Goal: Task Accomplishment & Management: Use online tool/utility

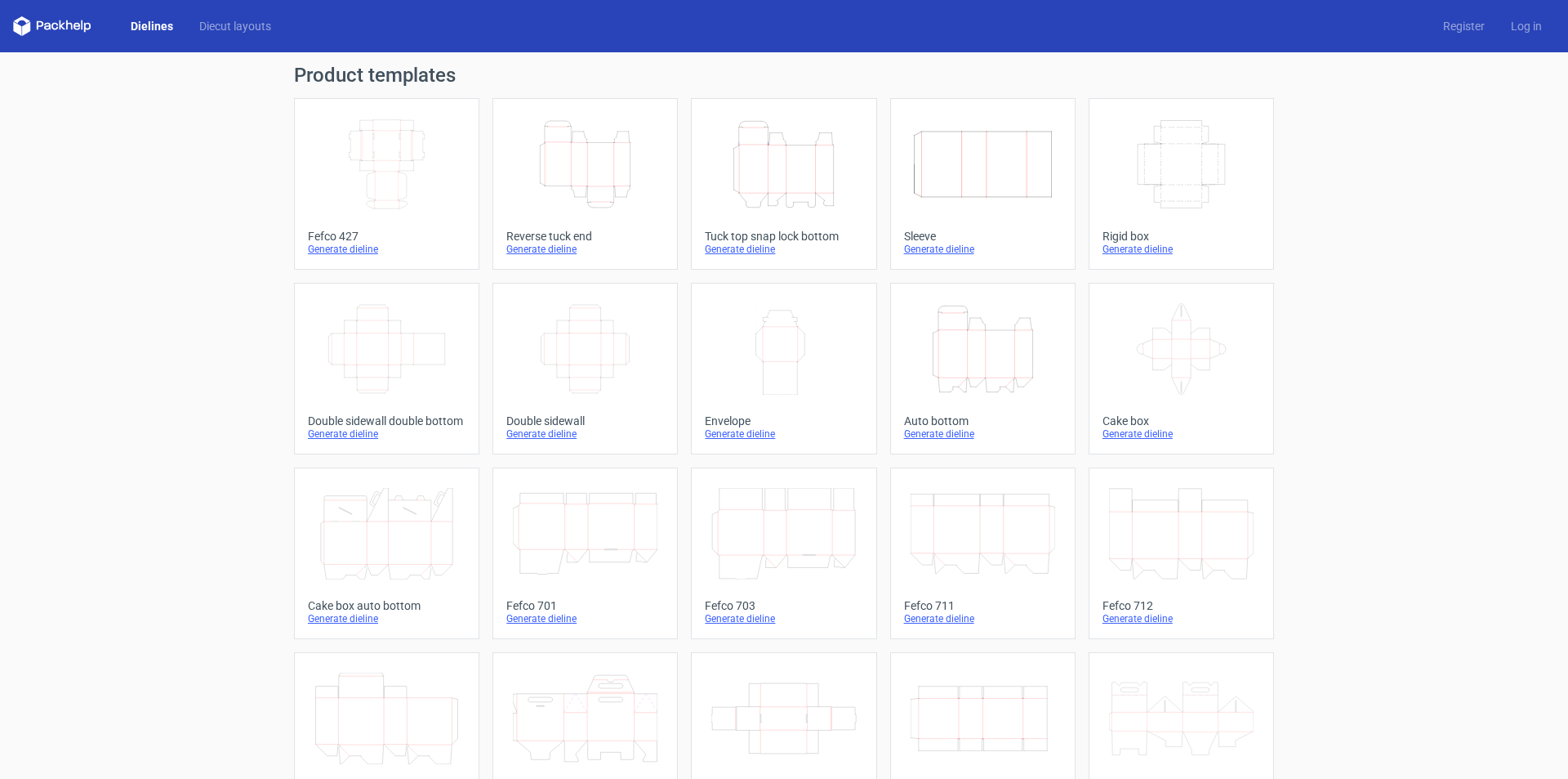
click at [582, 156] on icon "Height Depth Width" at bounding box center [585, 164] width 145 height 92
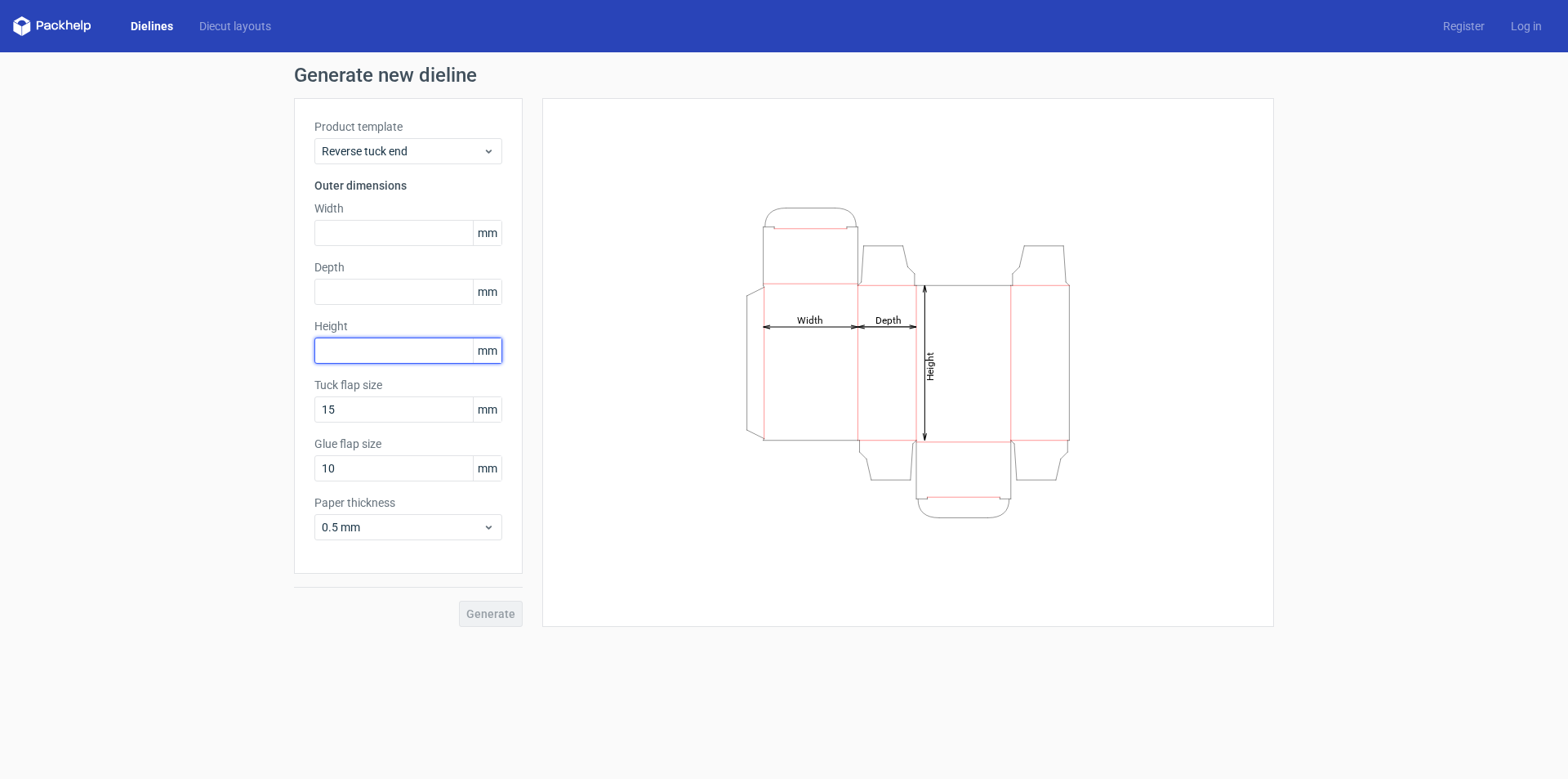
click at [369, 351] on input "text" at bounding box center [408, 350] width 188 height 26
click at [355, 285] on input "text" at bounding box center [408, 291] width 188 height 26
type input "23"
click at [400, 347] on div "Height mm" at bounding box center [408, 340] width 188 height 45
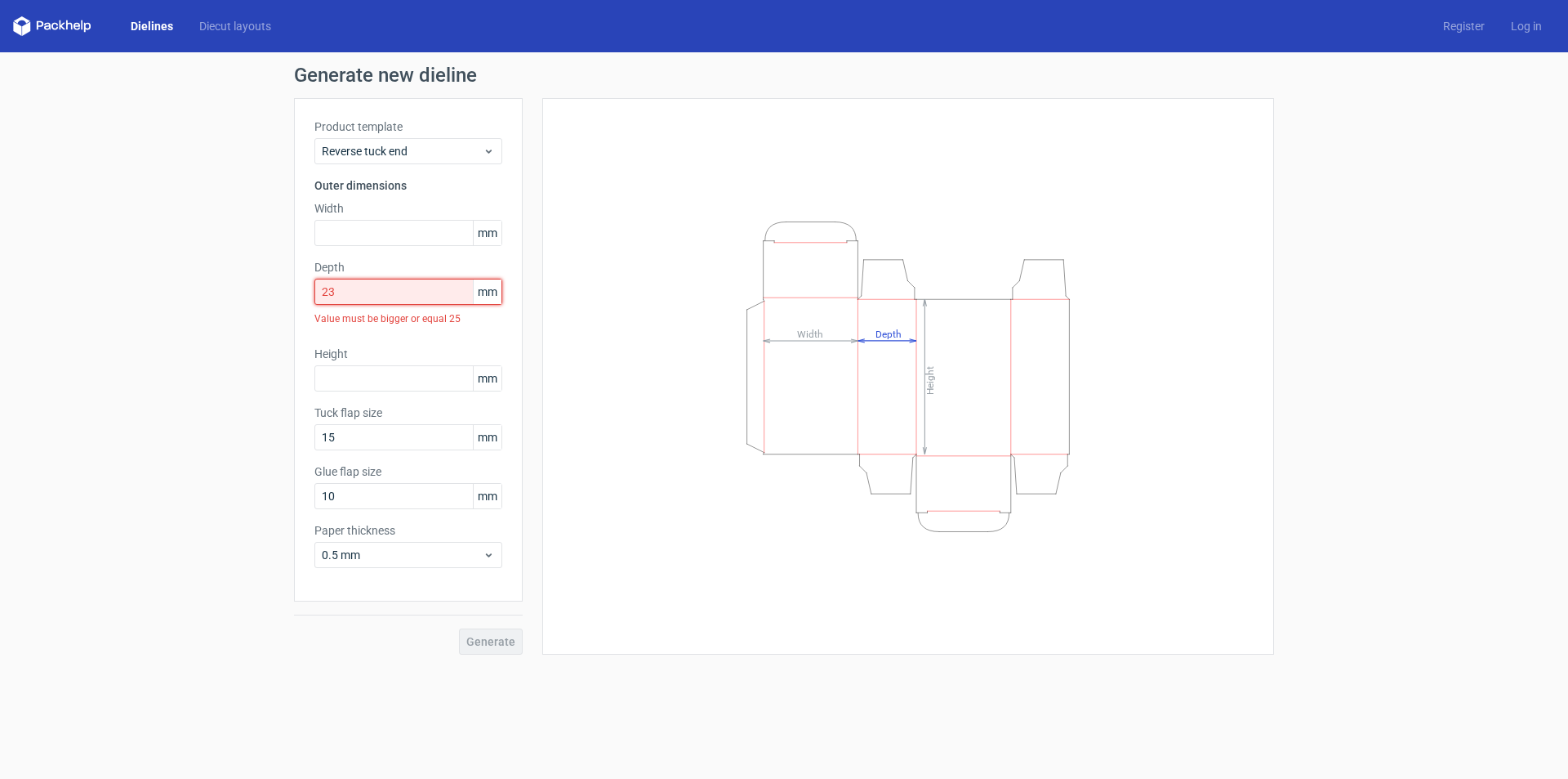
drag, startPoint x: 403, startPoint y: 290, endPoint x: 141, endPoint y: 290, distance: 262.0
click at [141, 290] on div "Generate new dieline Product template Reverse tuck end Outer dimensions Width m…" at bounding box center [784, 360] width 1568 height 616
click at [359, 228] on input "text" at bounding box center [408, 232] width 188 height 26
type input "58"
drag, startPoint x: 380, startPoint y: 284, endPoint x: 135, endPoint y: 293, distance: 245.2
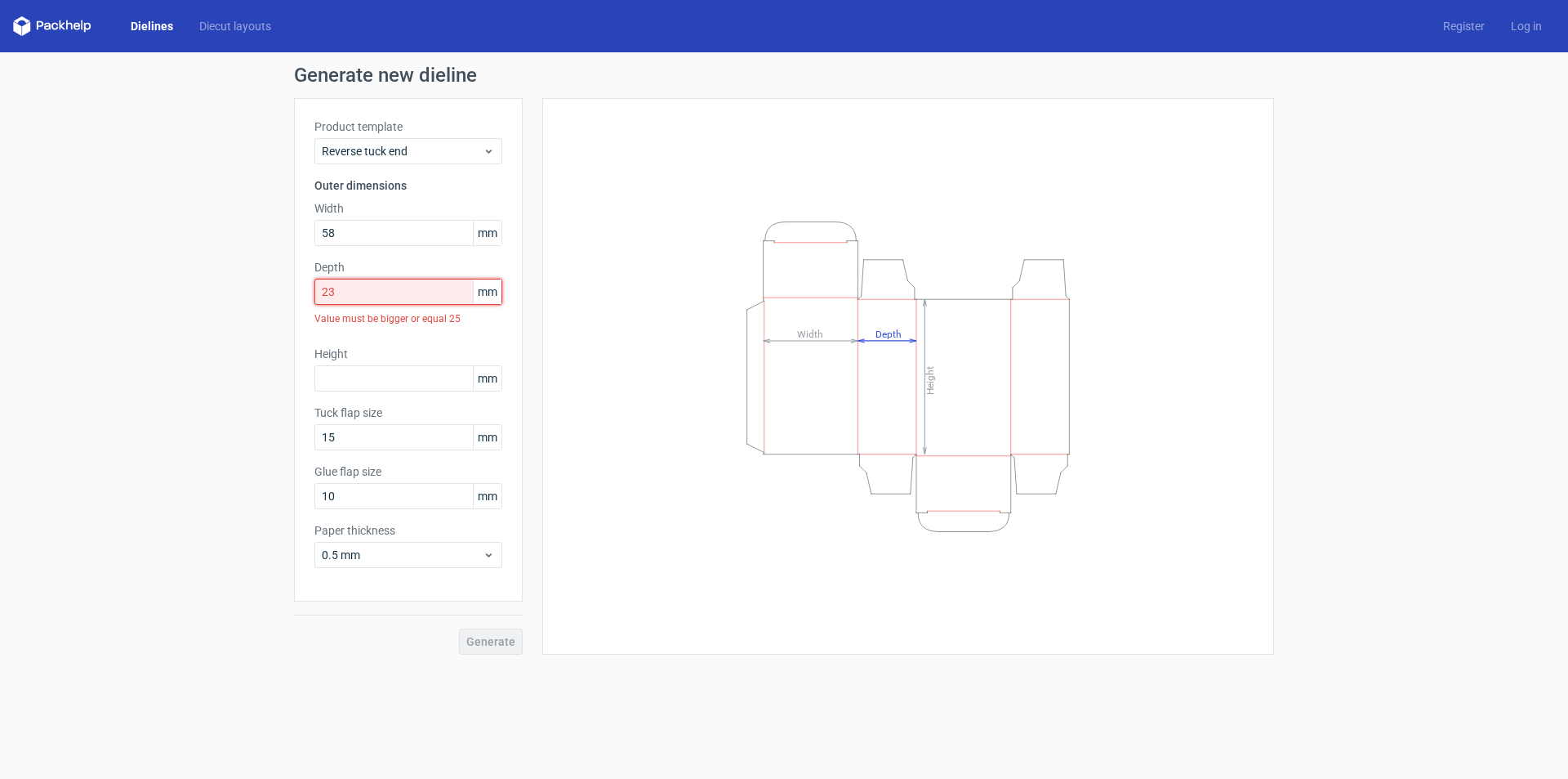
click at [135, 293] on div "Generate new dieline Product template Reverse tuck end Outer dimensions Width 5…" at bounding box center [784, 360] width 1568 height 616
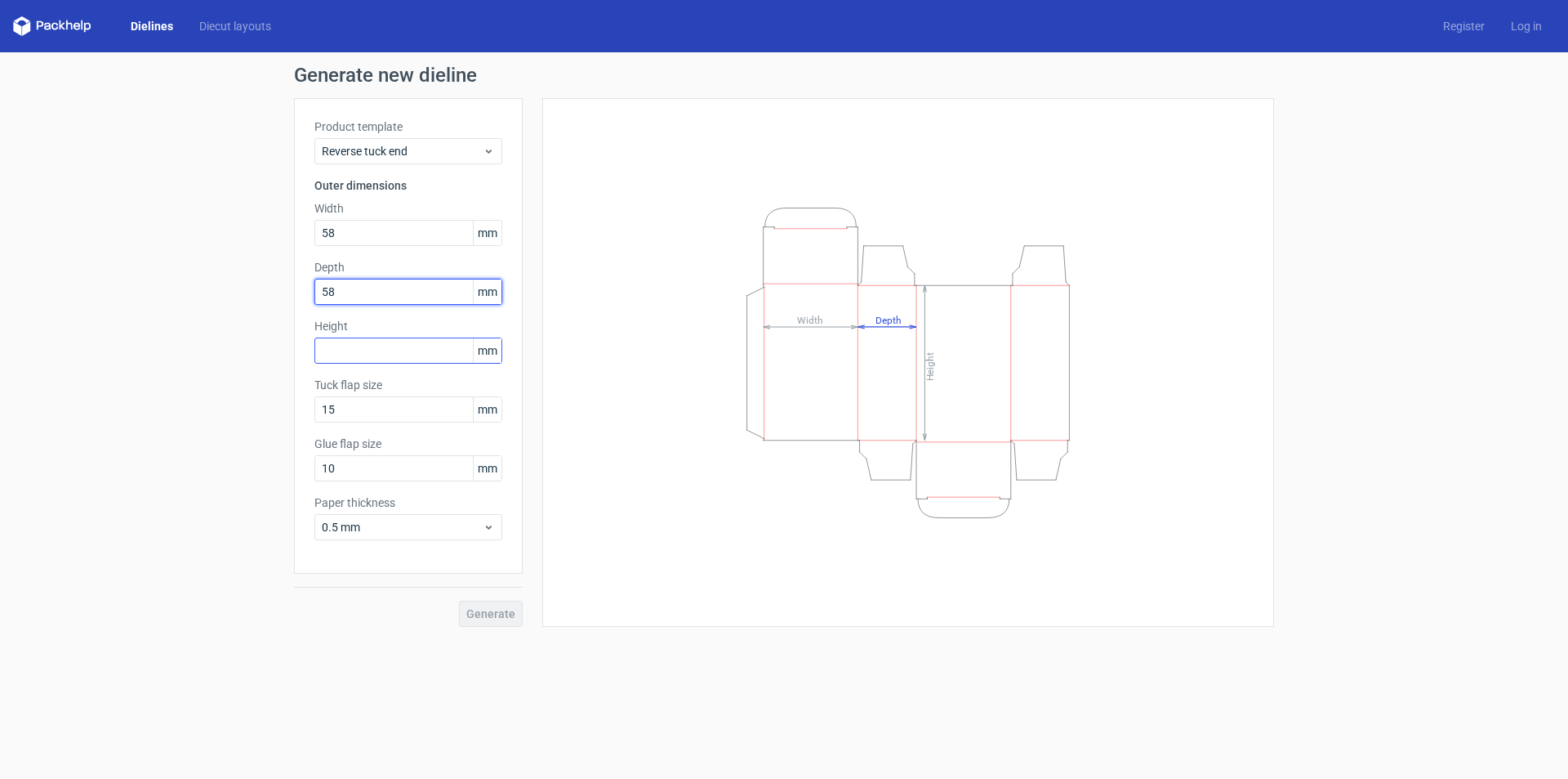
type input "58"
click at [364, 355] on input "text" at bounding box center [408, 350] width 188 height 26
drag, startPoint x: 317, startPoint y: 341, endPoint x: 286, endPoint y: 349, distance: 32.0
click at [252, 351] on div "Generate new dieline Product template Reverse tuck end Outer dimensions Width 5…" at bounding box center [784, 346] width 1568 height 588
type input "105"
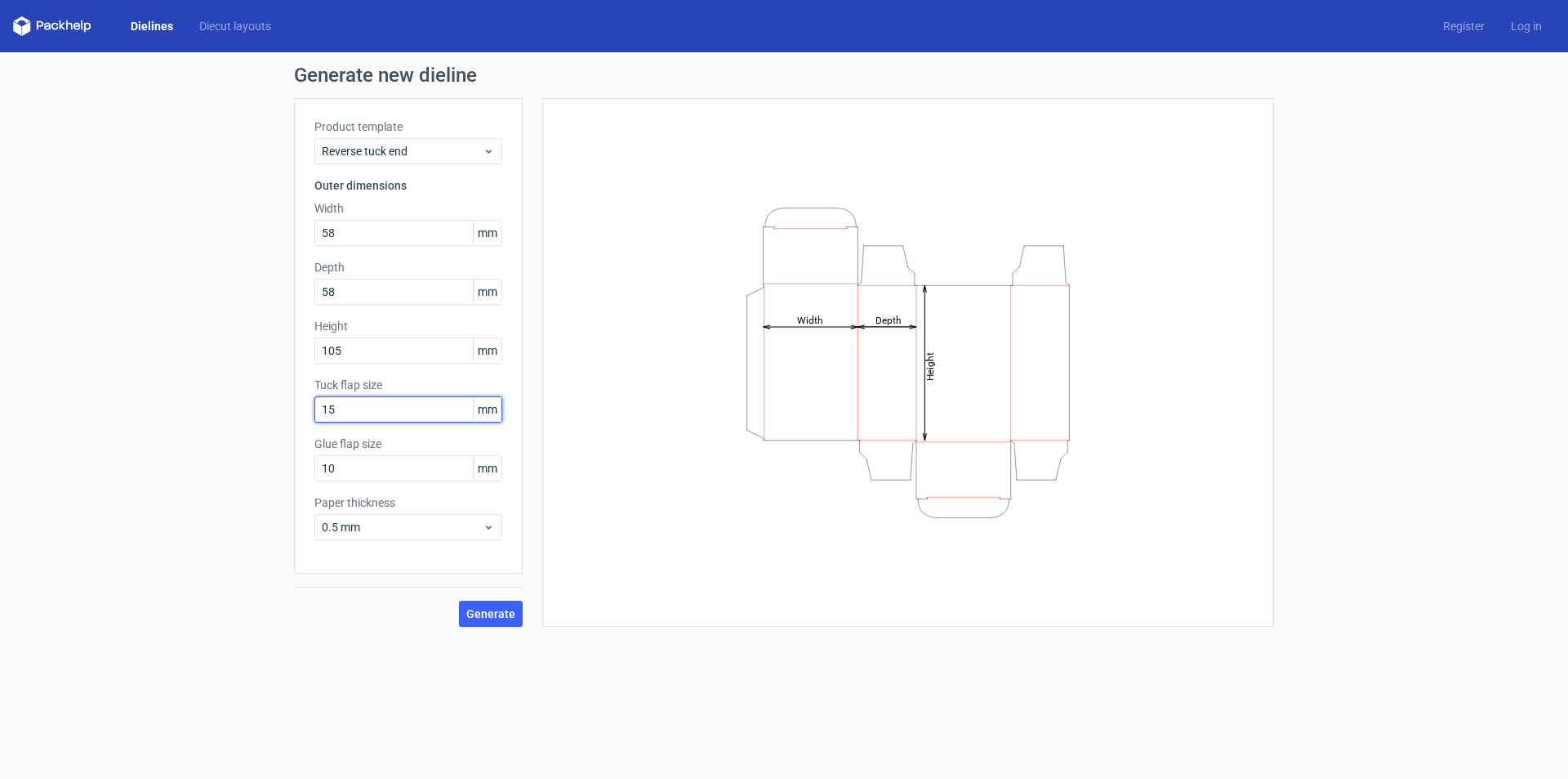
drag, startPoint x: 373, startPoint y: 403, endPoint x: 274, endPoint y: 409, distance: 99.2
click at [205, 409] on div "Generate new dieline Product template Reverse tuck end Outer dimensions Width 5…" at bounding box center [784, 346] width 1568 height 588
type input "12"
drag, startPoint x: 209, startPoint y: 467, endPoint x: 151, endPoint y: 472, distance: 58.2
click at [144, 470] on div "Generate new dieline Product template Reverse tuck end Outer dimensions Width 5…" at bounding box center [784, 346] width 1568 height 588
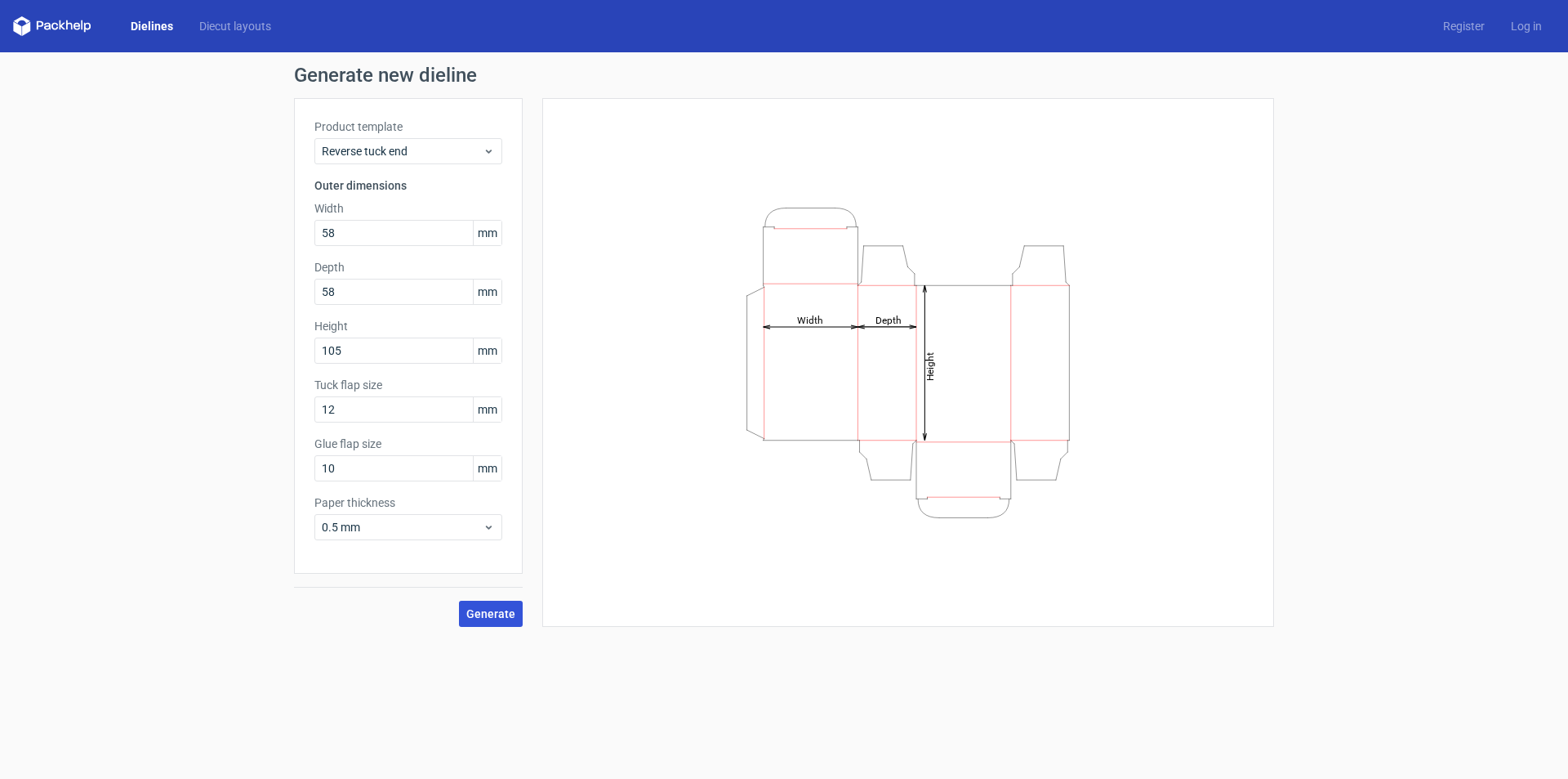
click at [497, 617] on span "Generate" at bounding box center [491, 614] width 49 height 12
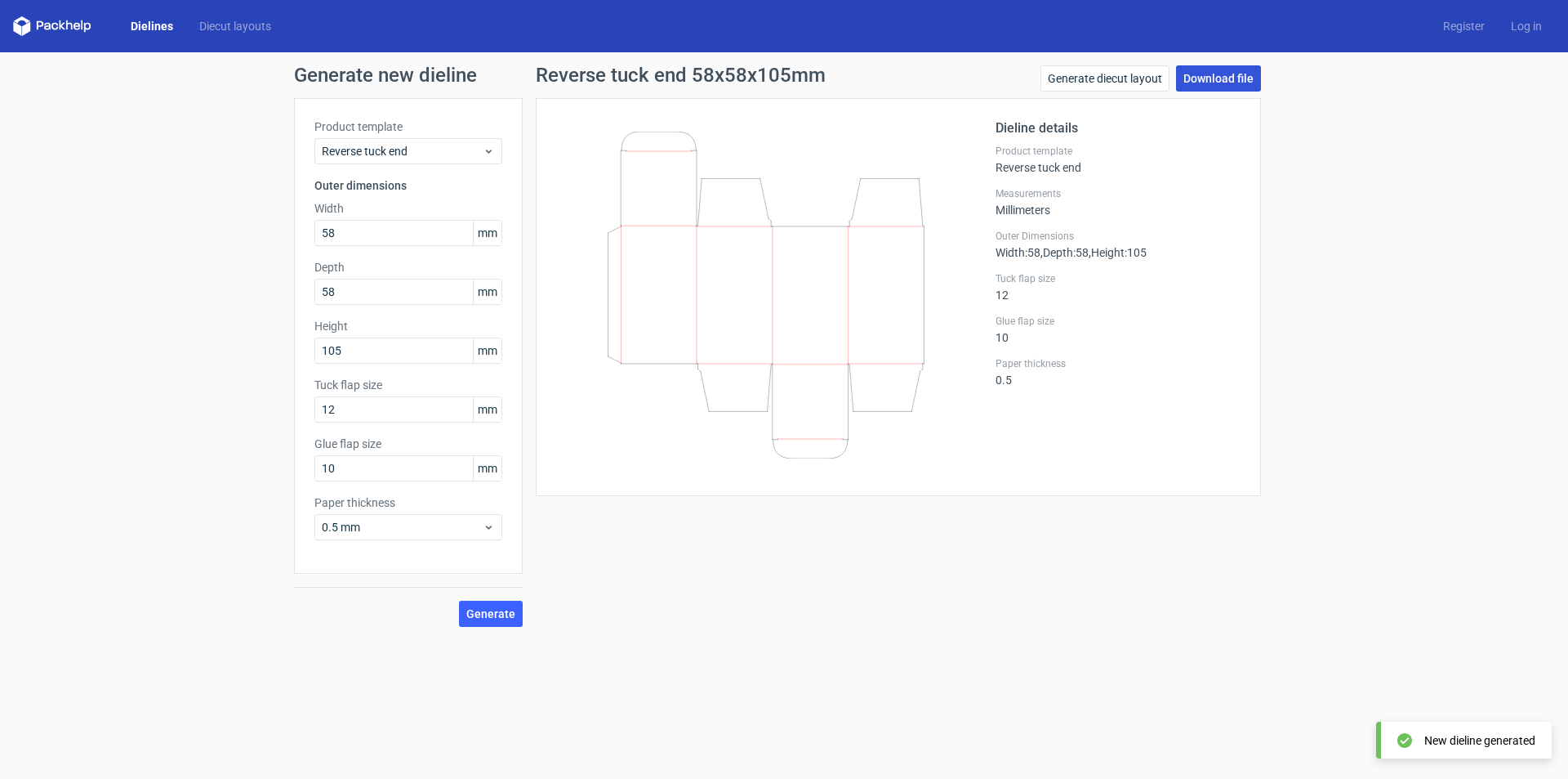
click at [1212, 77] on link "Download file" at bounding box center [1218, 78] width 85 height 26
drag, startPoint x: 387, startPoint y: 237, endPoint x: 235, endPoint y: 247, distance: 152.3
click at [235, 247] on div "Generate new dieline Product template Reverse tuck end Outer dimensions Width 5…" at bounding box center [784, 346] width 1568 height 588
type input "45"
drag, startPoint x: 364, startPoint y: 294, endPoint x: 252, endPoint y: 287, distance: 112.2
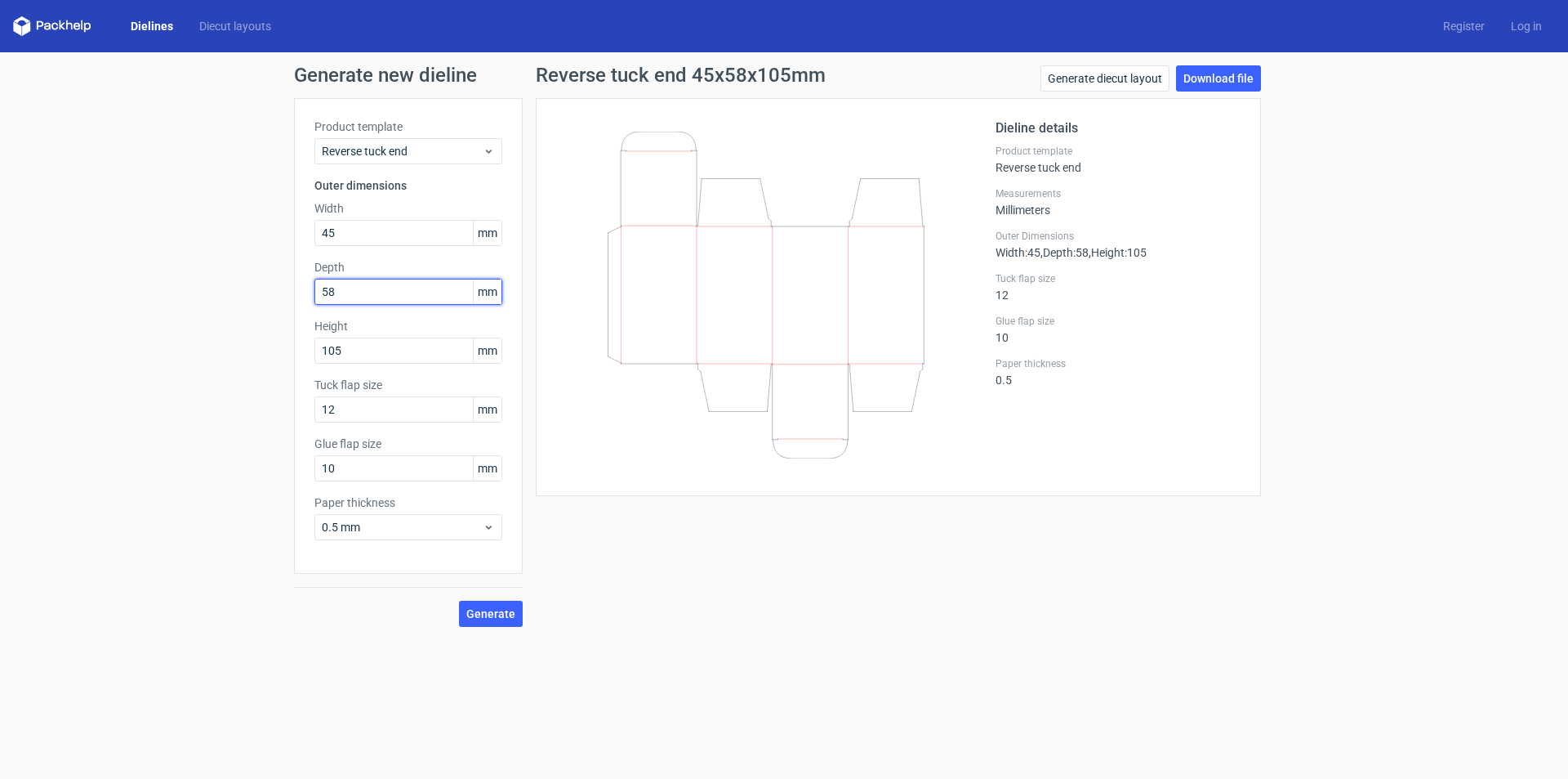
click at [248, 286] on div "Generate new dieline Product template Reverse tuck end Outer dimensions Width 4…" at bounding box center [784, 346] width 1568 height 588
type input "45"
drag, startPoint x: 319, startPoint y: 346, endPoint x: 247, endPoint y: 346, distance: 72.0
click at [247, 346] on div "Generate new dieline Product template Reverse tuck end Outer dimensions Width 4…" at bounding box center [784, 346] width 1568 height 588
type input "80"
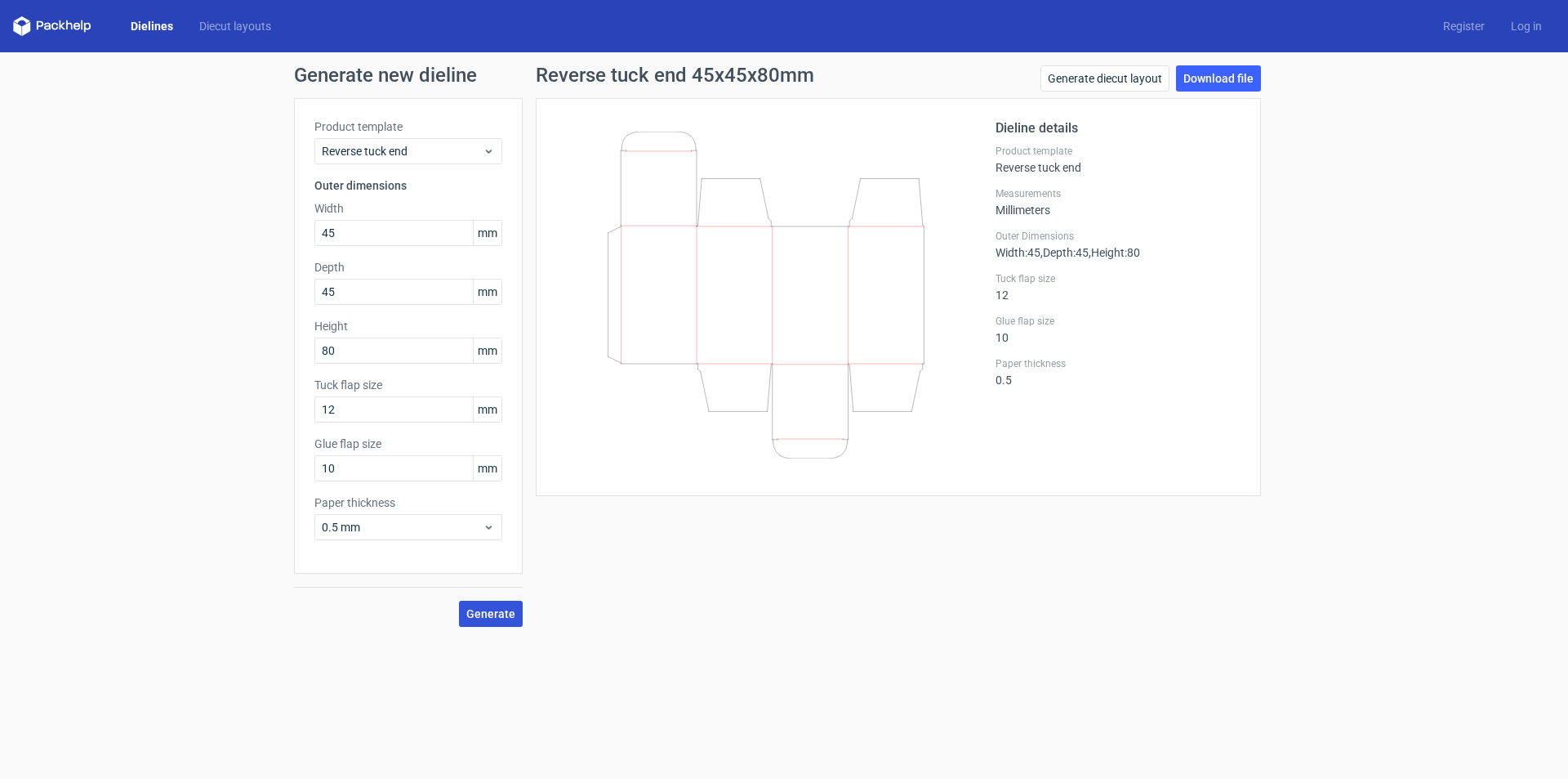
click at [484, 617] on span "Generate" at bounding box center [491, 614] width 49 height 12
click at [1232, 81] on link "Download file" at bounding box center [1218, 78] width 85 height 26
click at [735, 66] on h1 "Reverse tuck end 45x45x80mm" at bounding box center [675, 75] width 279 height 19
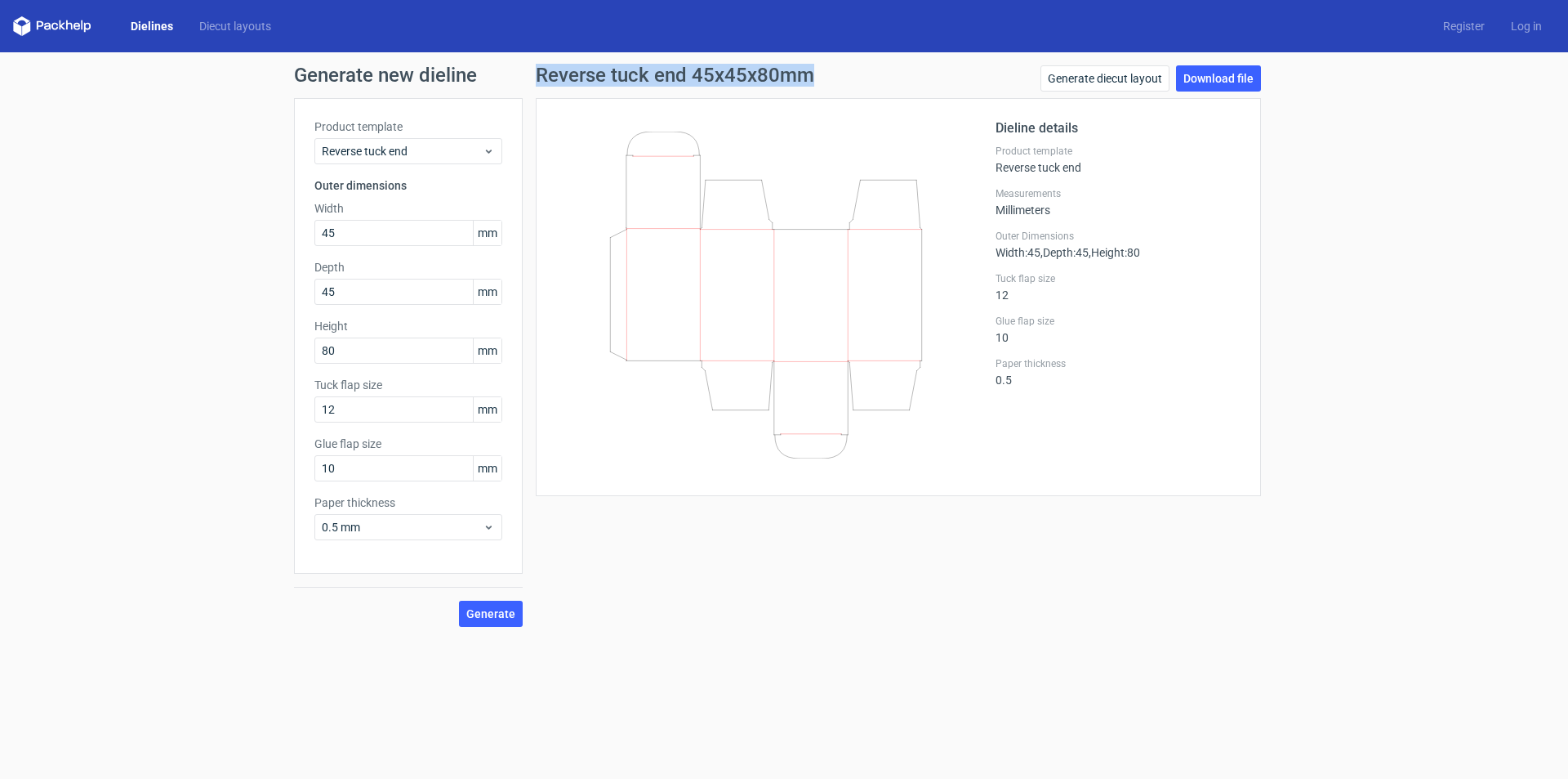
click at [645, 67] on h1 "Reverse tuck end 45x45x80mm" at bounding box center [675, 75] width 279 height 19
